Goal: Task Accomplishment & Management: Use online tool/utility

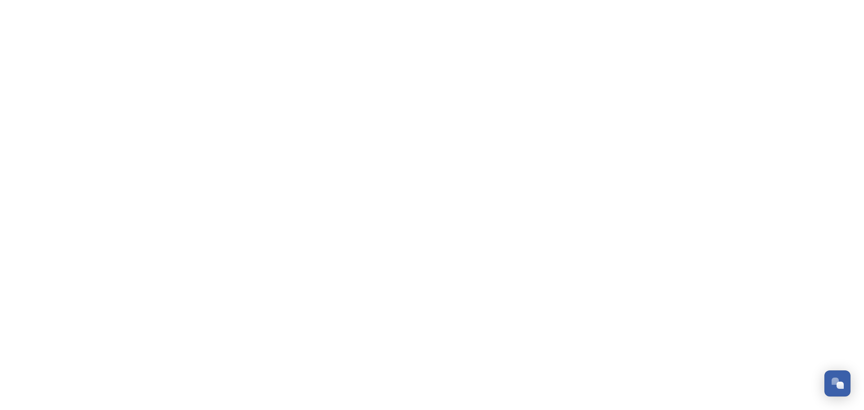
scroll to position [215, 0]
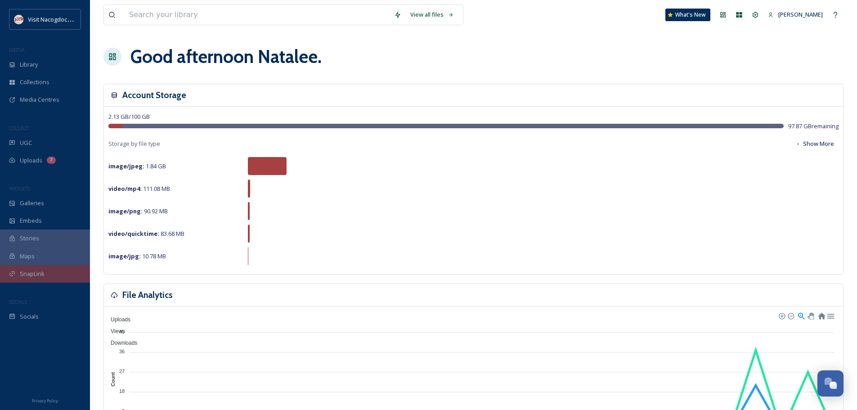
click at [35, 282] on div "SnapLink" at bounding box center [45, 274] width 90 height 18
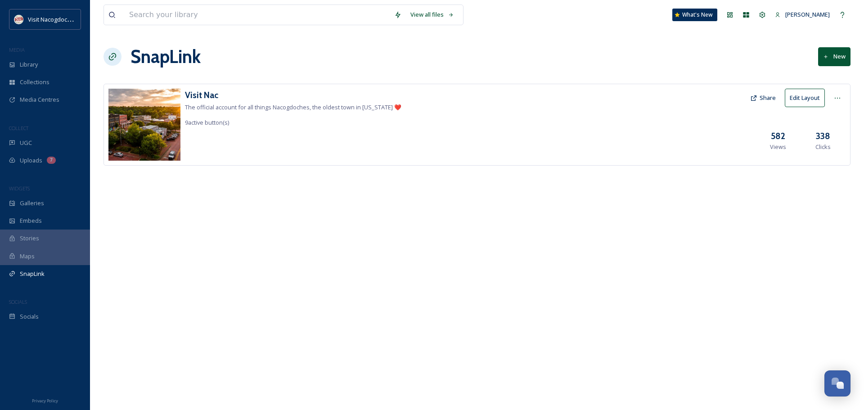
click at [795, 100] on button "Edit Layout" at bounding box center [805, 98] width 40 height 18
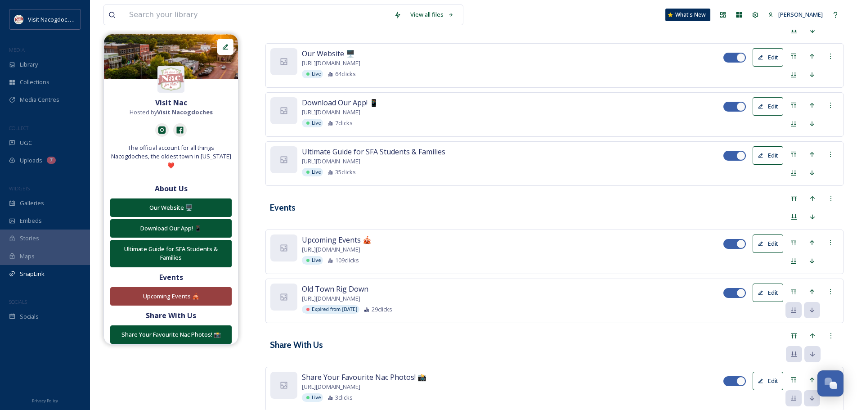
scroll to position [278, 0]
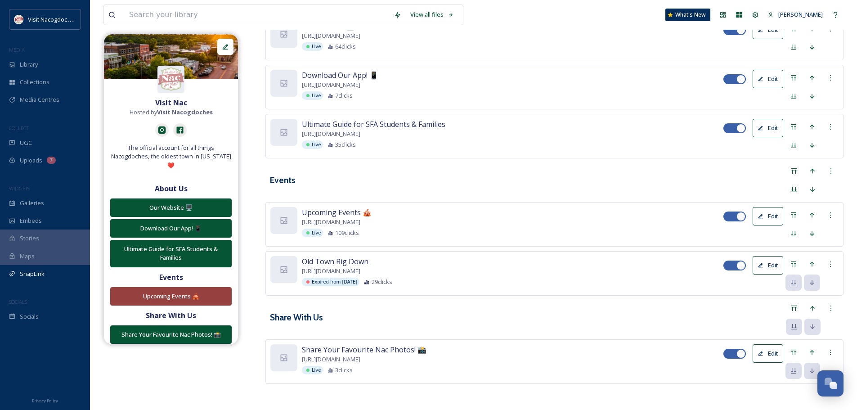
click at [759, 267] on button "Edit" at bounding box center [768, 265] width 31 height 18
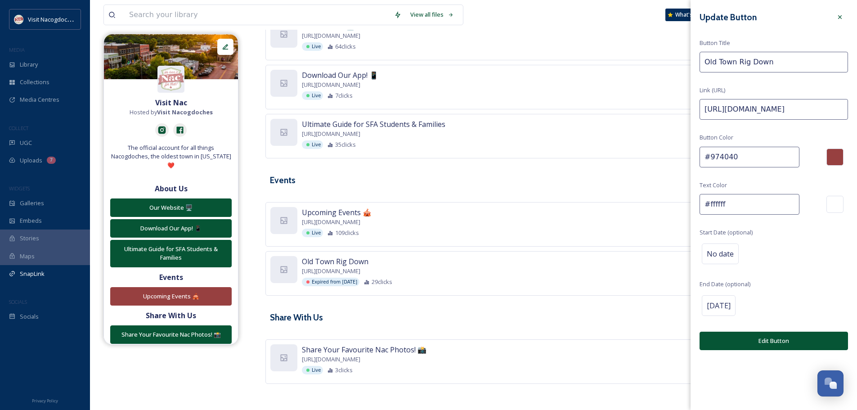
click at [750, 112] on input "[URL][DOMAIN_NAME]" at bounding box center [774, 109] width 148 height 21
click at [749, 58] on input "Old Town Rig Down" at bounding box center [774, 62] width 148 height 21
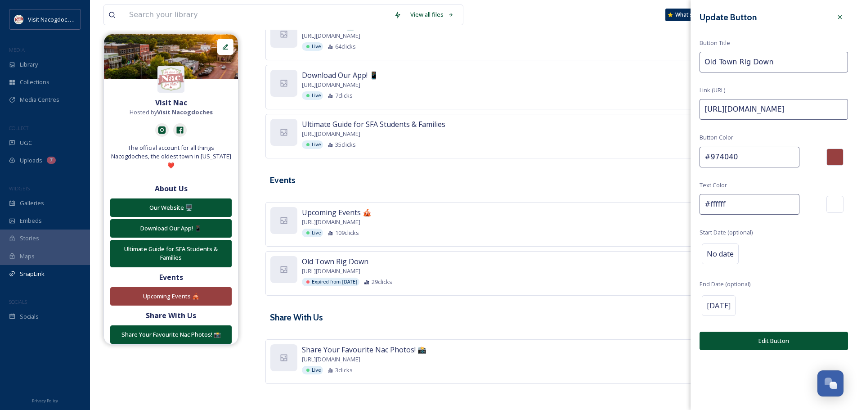
click at [749, 58] on input "Old Town Rig Down" at bounding box center [774, 62] width 148 height 21
click at [757, 64] on input "Brick Street Burger Battle" at bounding box center [774, 62] width 148 height 21
type input "Brick Street Burger Battle"
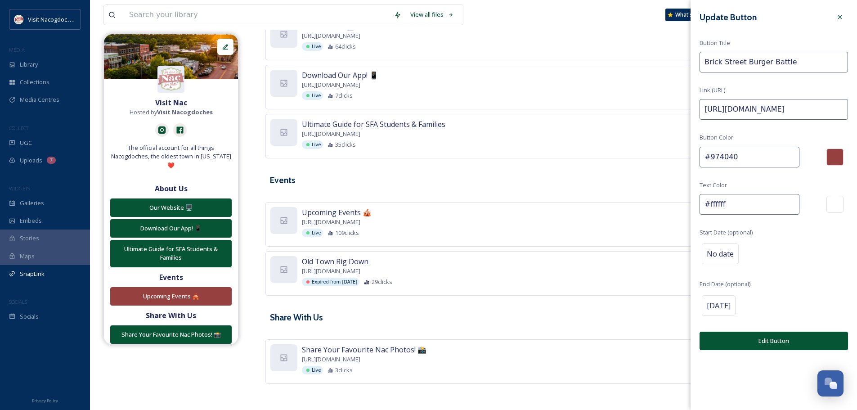
click at [750, 115] on input "[URL][DOMAIN_NAME]" at bounding box center [774, 109] width 148 height 21
paste input "[DOMAIN_NAME][URL]"
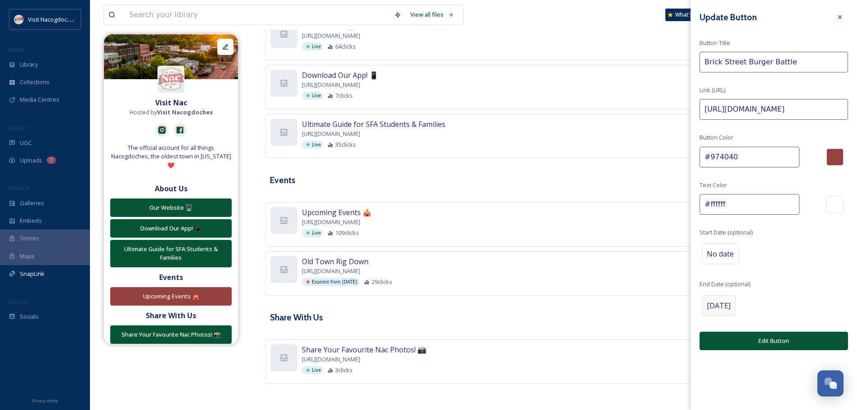
type input "[URL][DOMAIN_NAME]"
click at [731, 301] on span "[DATE]" at bounding box center [719, 305] width 24 height 11
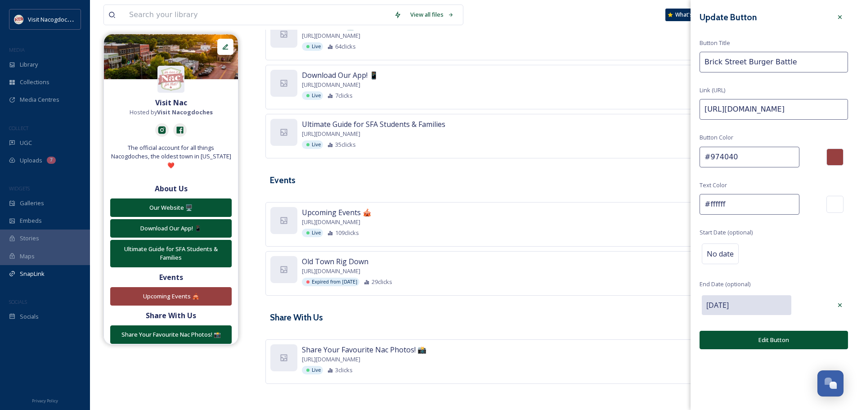
click at [786, 300] on input "[DATE]" at bounding box center [747, 305] width 90 height 20
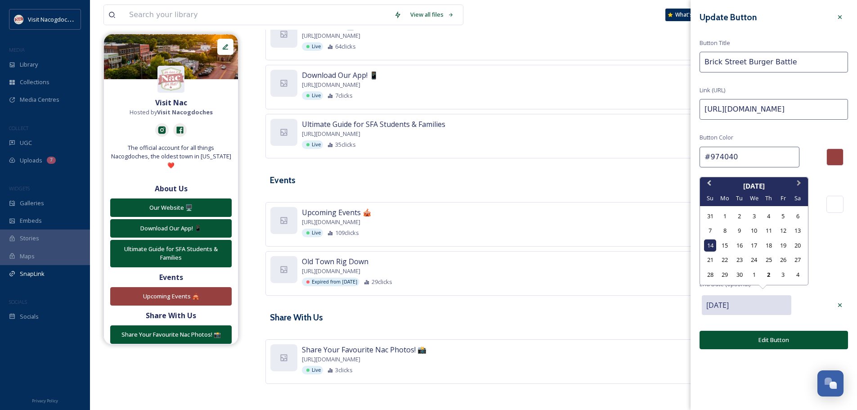
click at [799, 184] on span "Next Month" at bounding box center [799, 184] width 0 height 13
click at [754, 261] on div "22" at bounding box center [754, 260] width 12 height 12
type input "[DATE]"
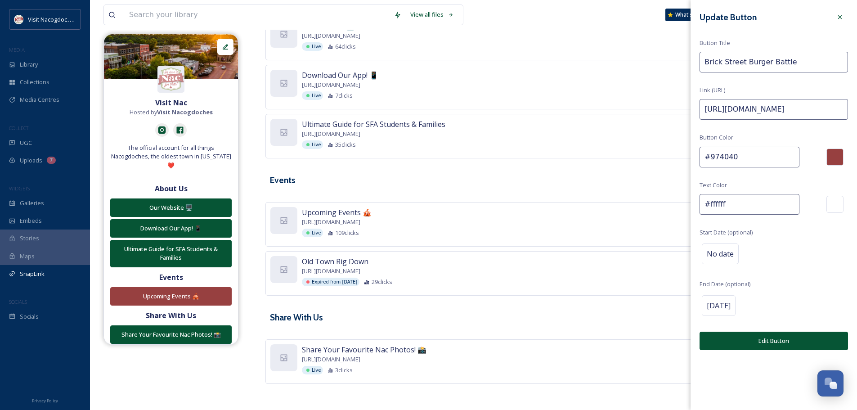
click at [794, 348] on button "Edit Button" at bounding box center [774, 341] width 148 height 18
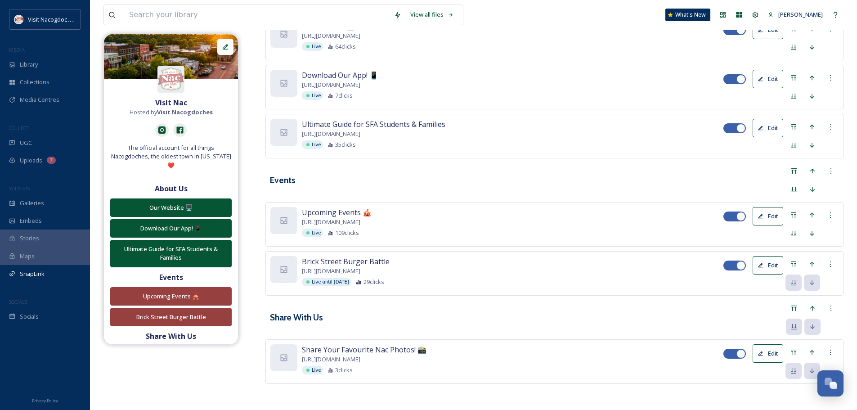
click at [767, 258] on button "Edit" at bounding box center [768, 265] width 31 height 18
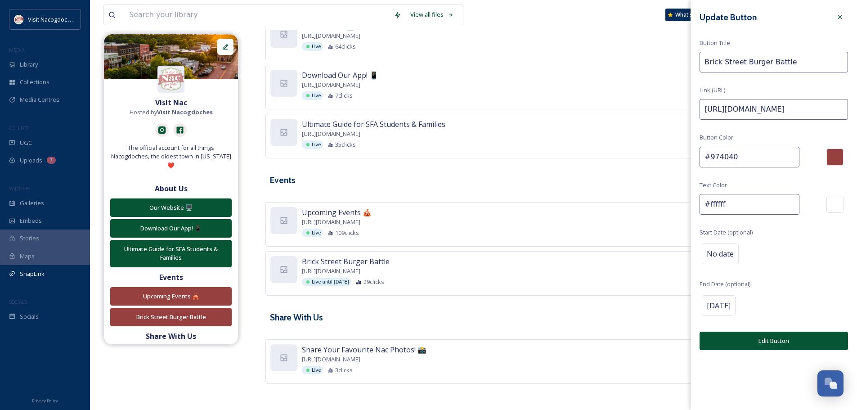
click at [802, 65] on input "Brick Street Burger Battle" at bounding box center [774, 62] width 148 height 21
paste input "🍔"
type input "Brick Street Burger Battle 🍔"
click at [809, 132] on div "Update Button Button Title Brick Street Burger Battle 🍔 Link (URL) [URL][DOMAIN…" at bounding box center [774, 179] width 166 height 359
click at [784, 334] on button "Edit Button" at bounding box center [774, 341] width 148 height 18
